Goal: Task Accomplishment & Management: Complete application form

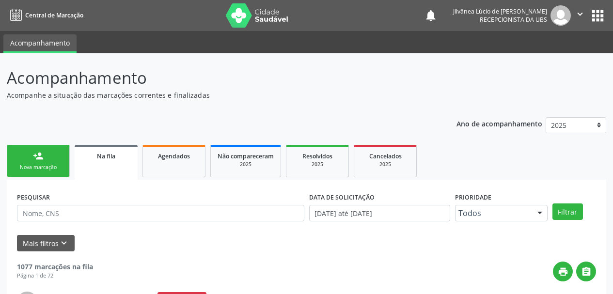
click at [34, 165] on div "Nova marcação" at bounding box center [38, 167] width 48 height 7
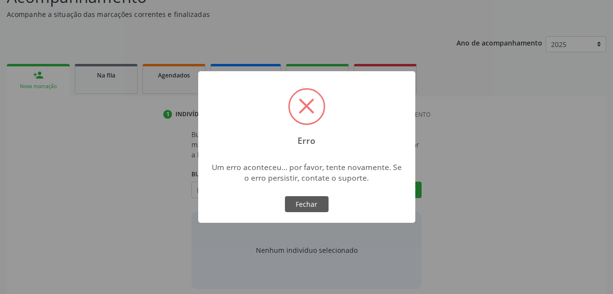
scroll to position [90, 0]
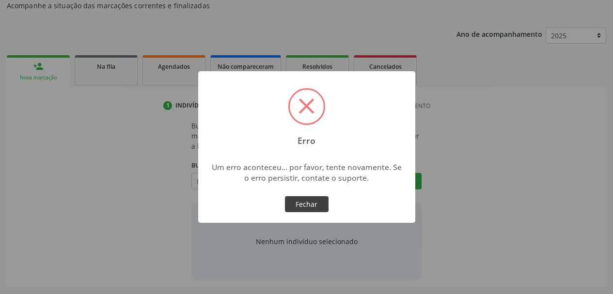
click at [303, 203] on button "Fechar" at bounding box center [307, 204] width 44 height 16
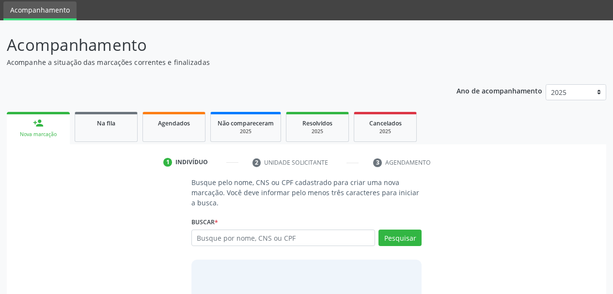
scroll to position [0, 0]
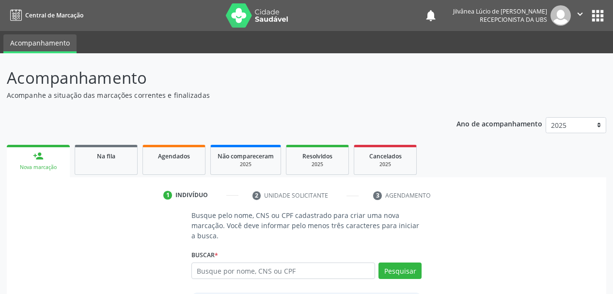
click at [583, 13] on icon "" at bounding box center [580, 14] width 11 height 11
click at [538, 63] on link "Sair" at bounding box center [555, 59] width 67 height 14
click at [227, 276] on input "text" at bounding box center [283, 271] width 184 height 16
type input "[PERSON_NAME] das merces boaventura"
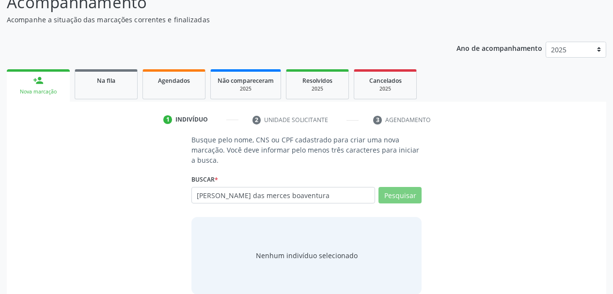
scroll to position [90, 0]
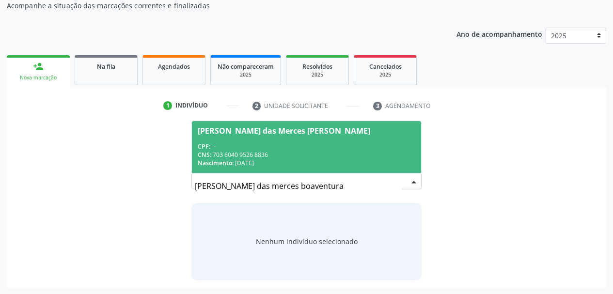
click at [299, 149] on div "CPF: --" at bounding box center [307, 147] width 218 height 8
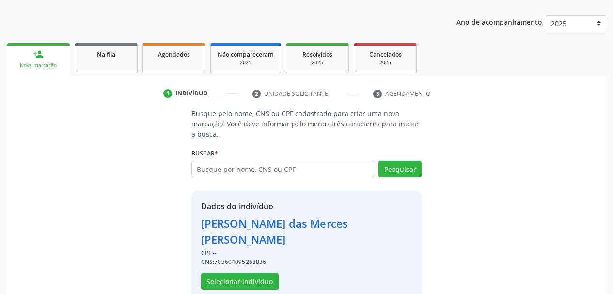
scroll to position [105, 0]
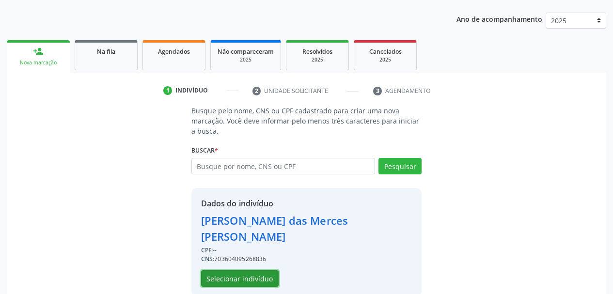
click at [222, 270] on button "Selecionar indivíduo" at bounding box center [240, 278] width 78 height 16
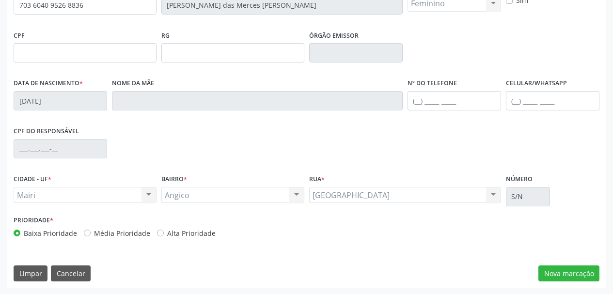
scroll to position [231, 0]
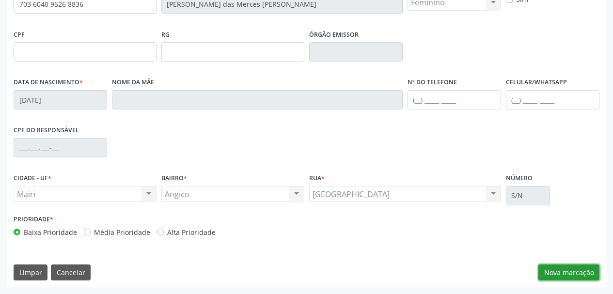
click at [545, 271] on button "Nova marcação" at bounding box center [569, 273] width 61 height 16
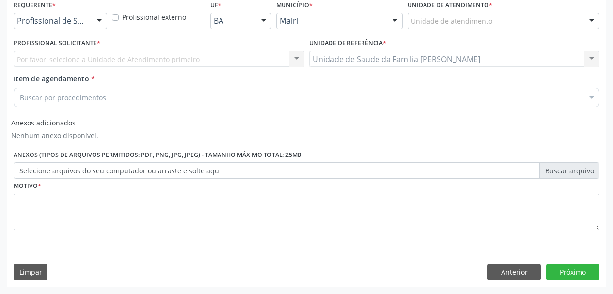
scroll to position [213, 0]
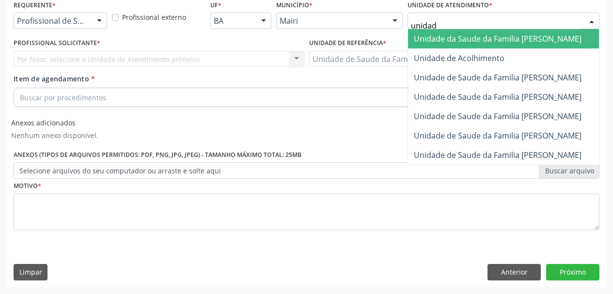
type input "unidade"
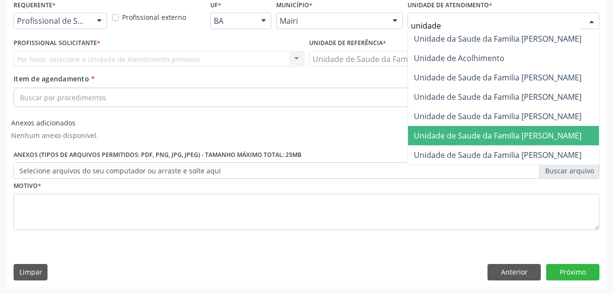
click at [516, 131] on span "Unidade de Saude da Familia [PERSON_NAME]" at bounding box center [498, 135] width 168 height 11
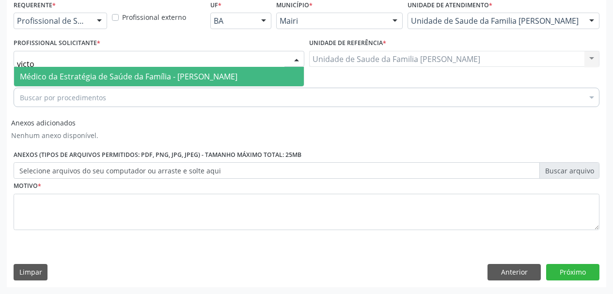
type input "victor"
click at [62, 73] on span "Médico da Estratégia de Saúde da Família - [PERSON_NAME]" at bounding box center [129, 76] width 218 height 11
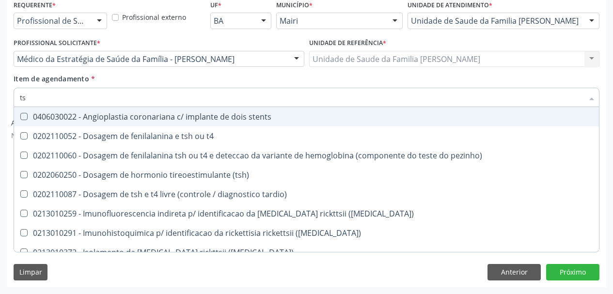
type input "tsh"
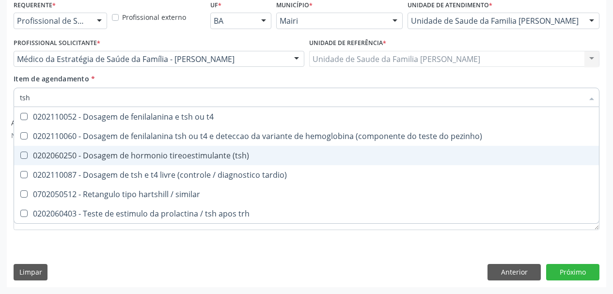
click at [78, 159] on div "0202060250 - Dosagem de hormonio tireoestimulante (tsh)" at bounding box center [306, 156] width 573 height 8
checkbox \(tsh\) "true"
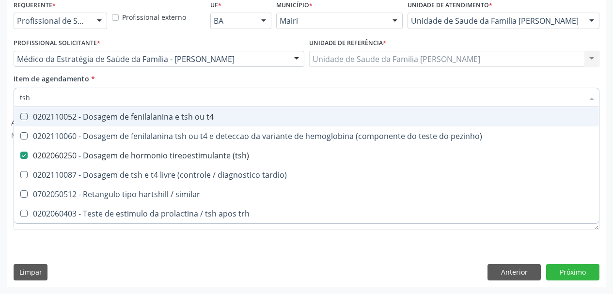
drag, startPoint x: 45, startPoint y: 99, endPoint x: 0, endPoint y: 103, distance: 44.7
click at [0, 103] on div "Acompanhamento Acompanhe a situação das marcações correntes e finalizadas Relat…" at bounding box center [306, 68] width 613 height 454
type input "t"
checkbox \(tsh\) "false"
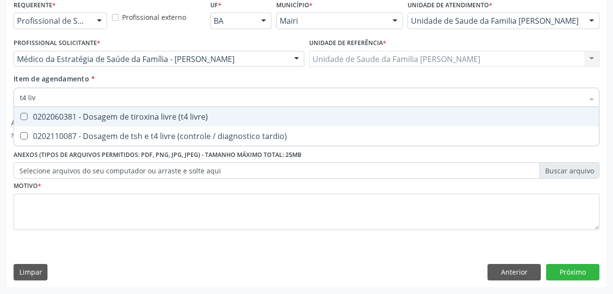
type input "t4 livr"
click at [92, 120] on div "0202060381 - Dosagem de tiroxina livre (t4 livre)" at bounding box center [306, 117] width 573 height 8
checkbox livre\) "true"
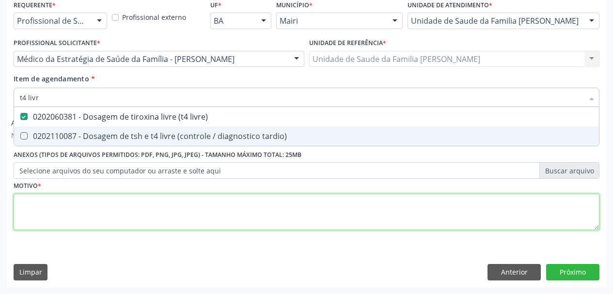
click at [58, 208] on div "Requerente * Profissional de Saúde Profissional de Saúde Paciente Nenhum result…" at bounding box center [307, 121] width 586 height 246
checkbox tardio\) "true"
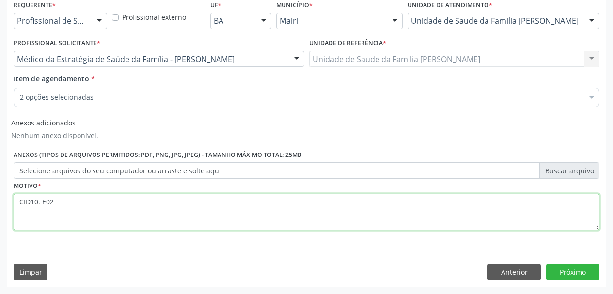
type textarea "CID10: E02"
drag, startPoint x: 89, startPoint y: 205, endPoint x: 0, endPoint y: 209, distance: 89.3
click at [0, 209] on div "Acompanhamento Acompanhe a situação das marcações correntes e finalizadas Relat…" at bounding box center [306, 68] width 613 height 454
click at [480, 216] on textarea "CID10: E02" at bounding box center [307, 212] width 586 height 37
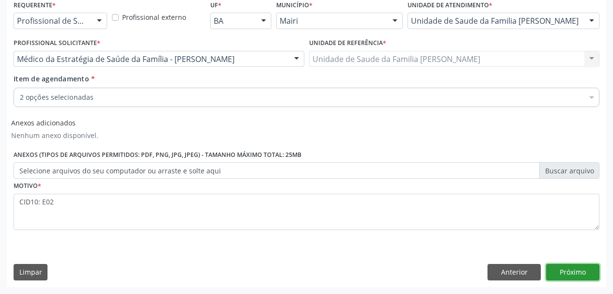
click at [562, 274] on button "Próximo" at bounding box center [572, 272] width 53 height 16
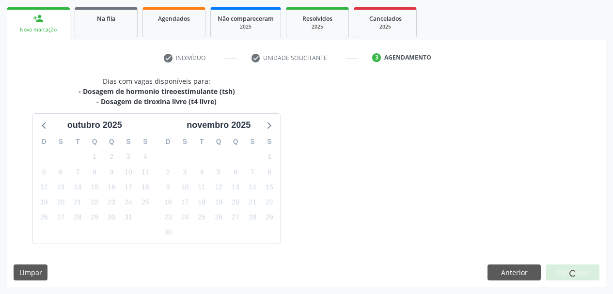
scroll to position [166, 0]
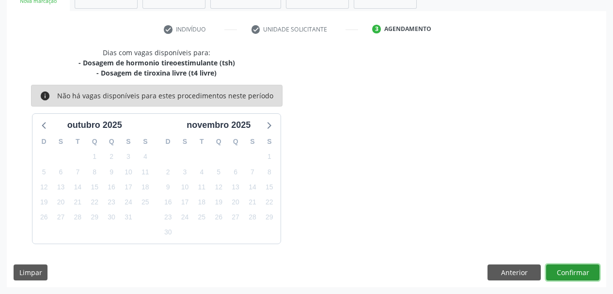
click at [582, 271] on button "Confirmar" at bounding box center [572, 273] width 53 height 16
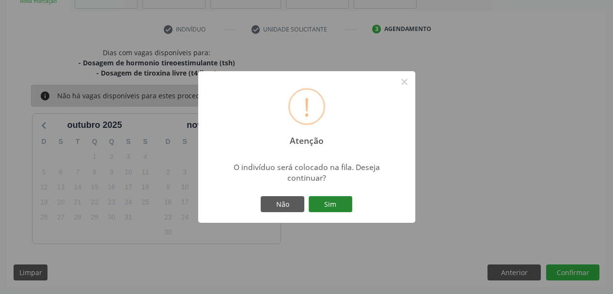
click at [341, 209] on button "Sim" at bounding box center [331, 204] width 44 height 16
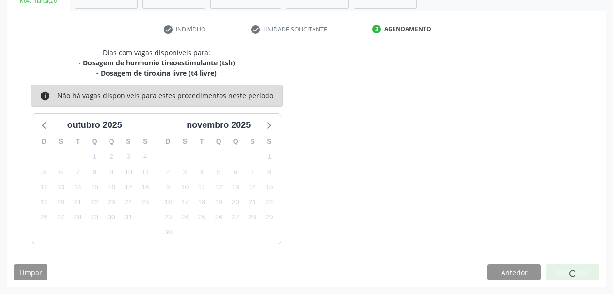
scroll to position [26, 0]
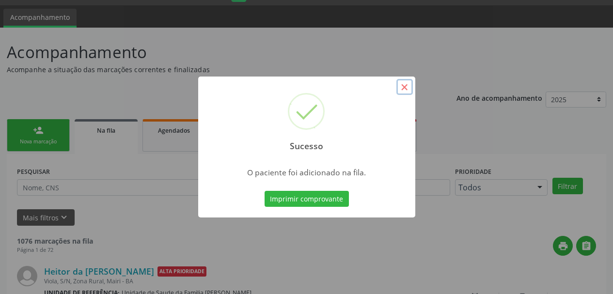
click at [410, 83] on button "×" at bounding box center [405, 87] width 16 height 16
